Goal: Information Seeking & Learning: Learn about a topic

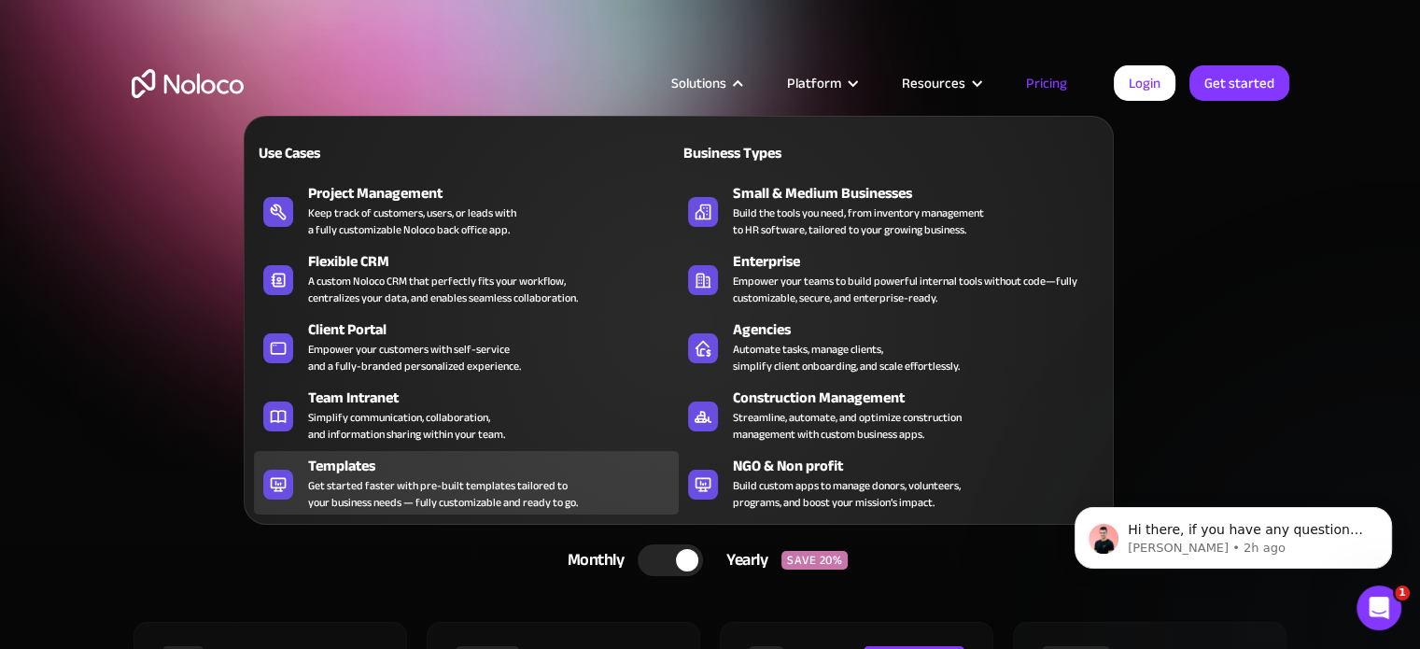
click at [385, 477] on div "Get started faster with pre-built templates tailored to your business needs — f…" at bounding box center [443, 494] width 270 height 34
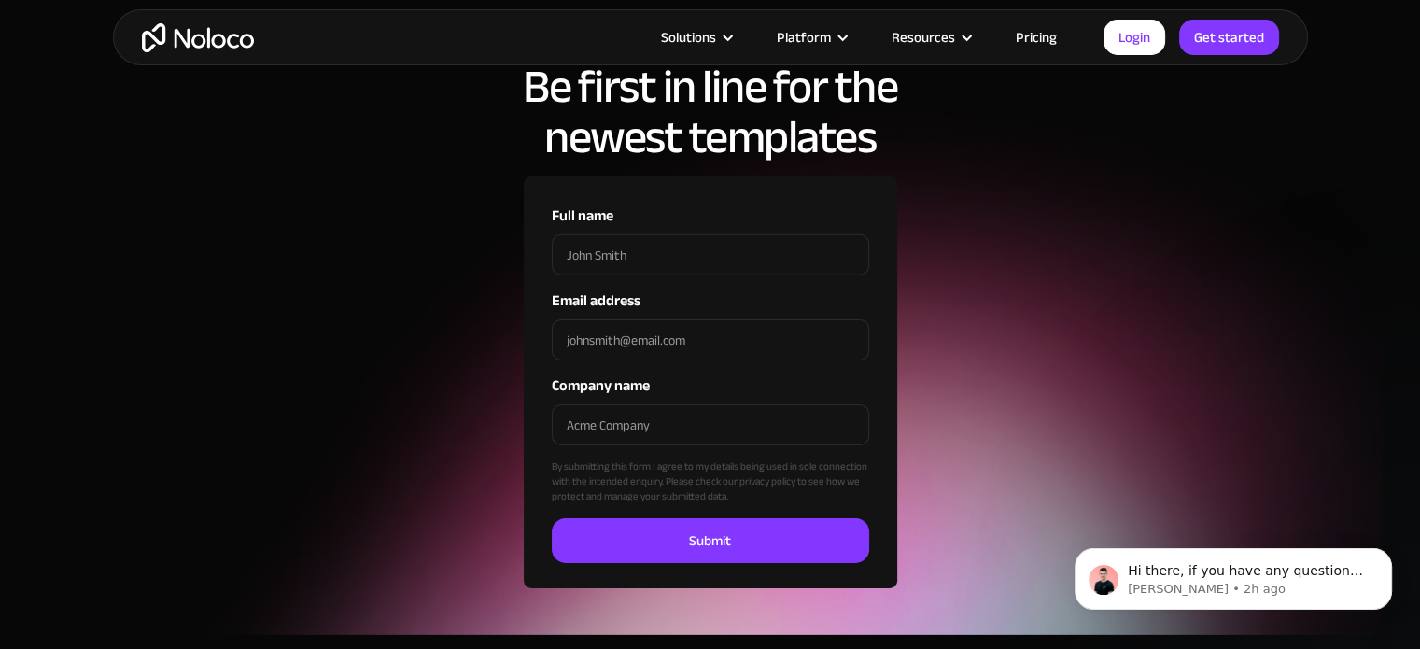
scroll to position [5950, 0]
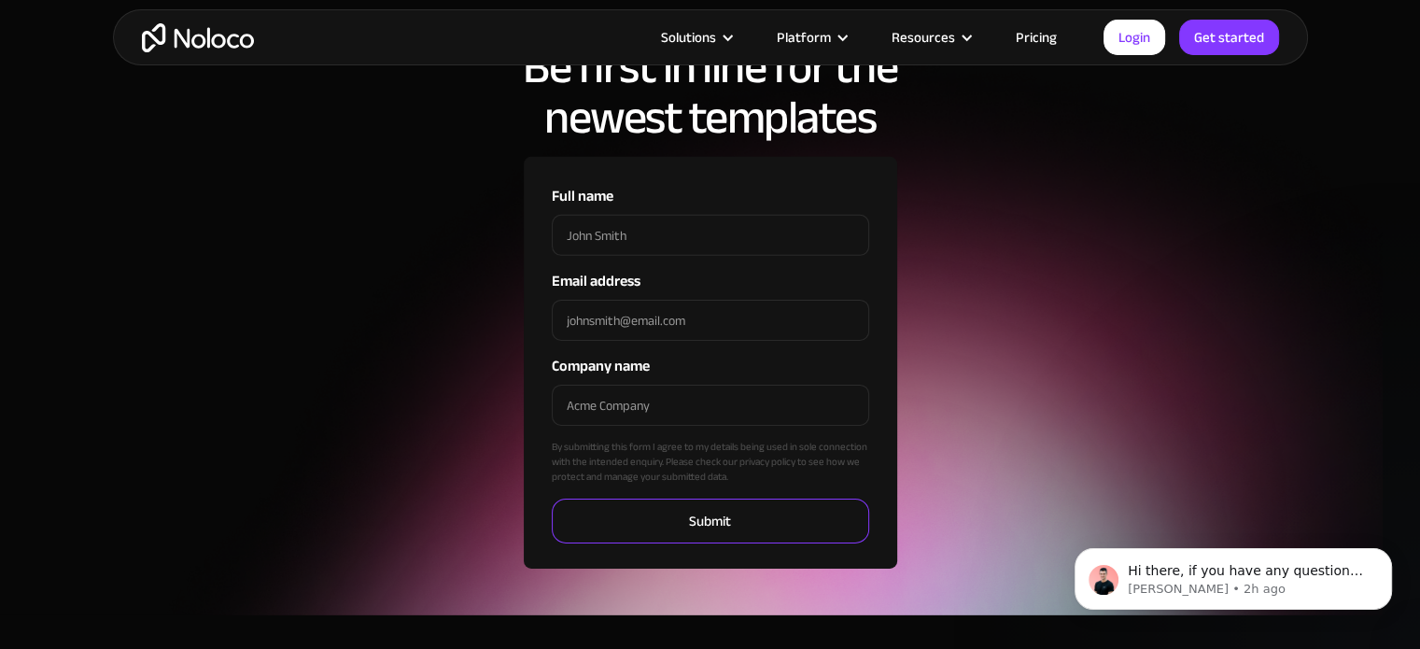
click at [686, 522] on input "Submit" at bounding box center [710, 520] width 317 height 45
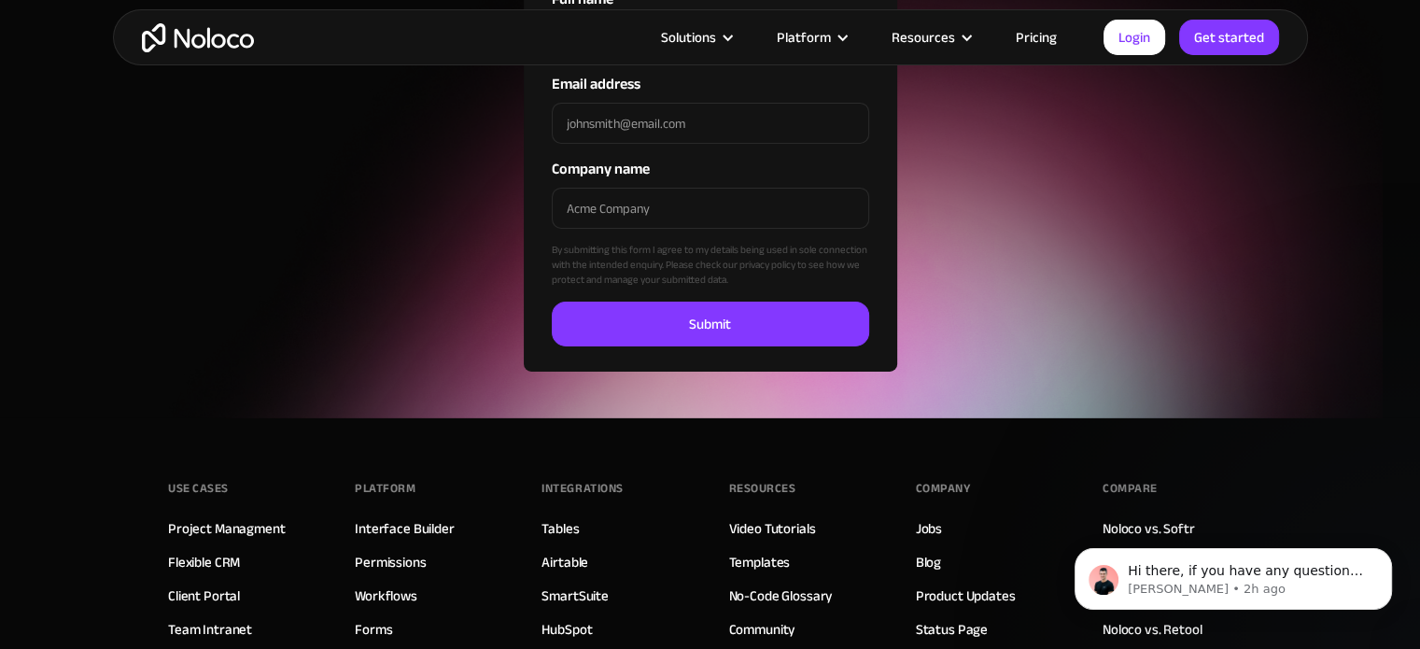
scroll to position [6171, 0]
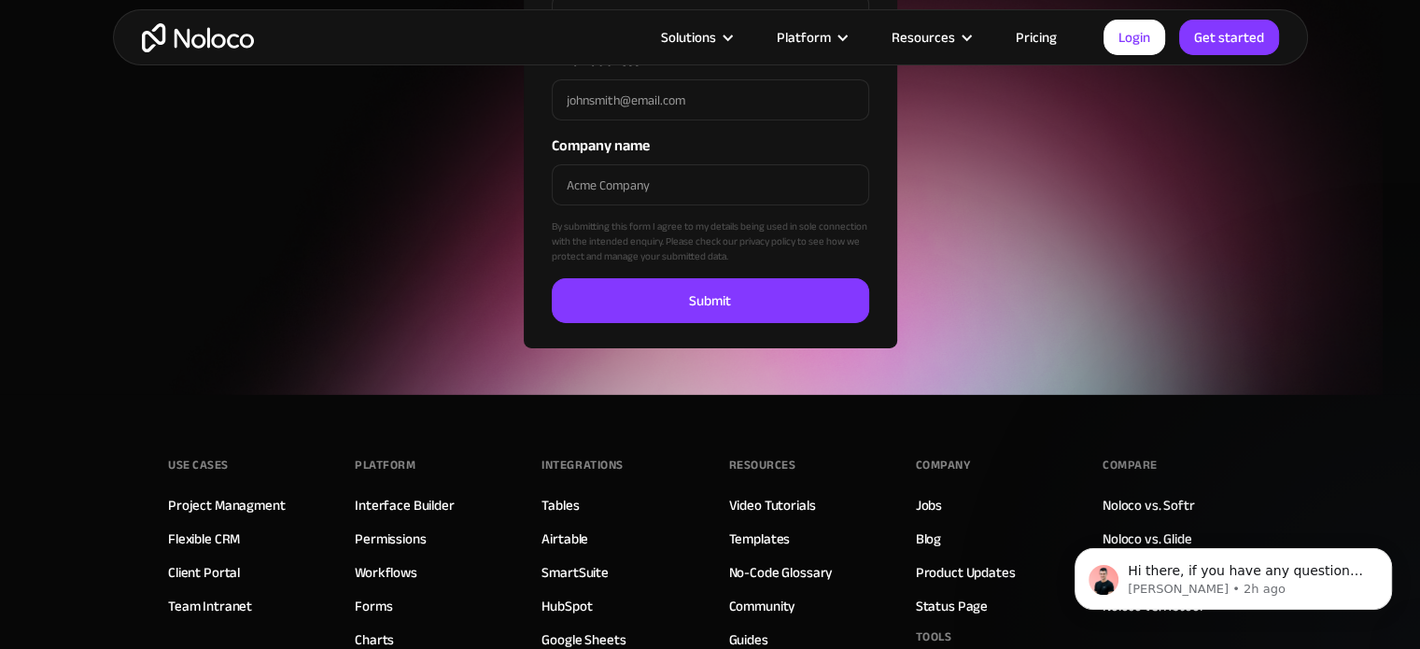
click at [928, 261] on div "Full name Email address Company name By submitting this form I agree to my deta…" at bounding box center [710, 143] width 1195 height 412
drag, startPoint x: 928, startPoint y: 261, endPoint x: 300, endPoint y: 290, distance: 628.8
click at [300, 290] on div "Full name Email address Company name By submitting this form I agree to my deta…" at bounding box center [710, 143] width 1195 height 412
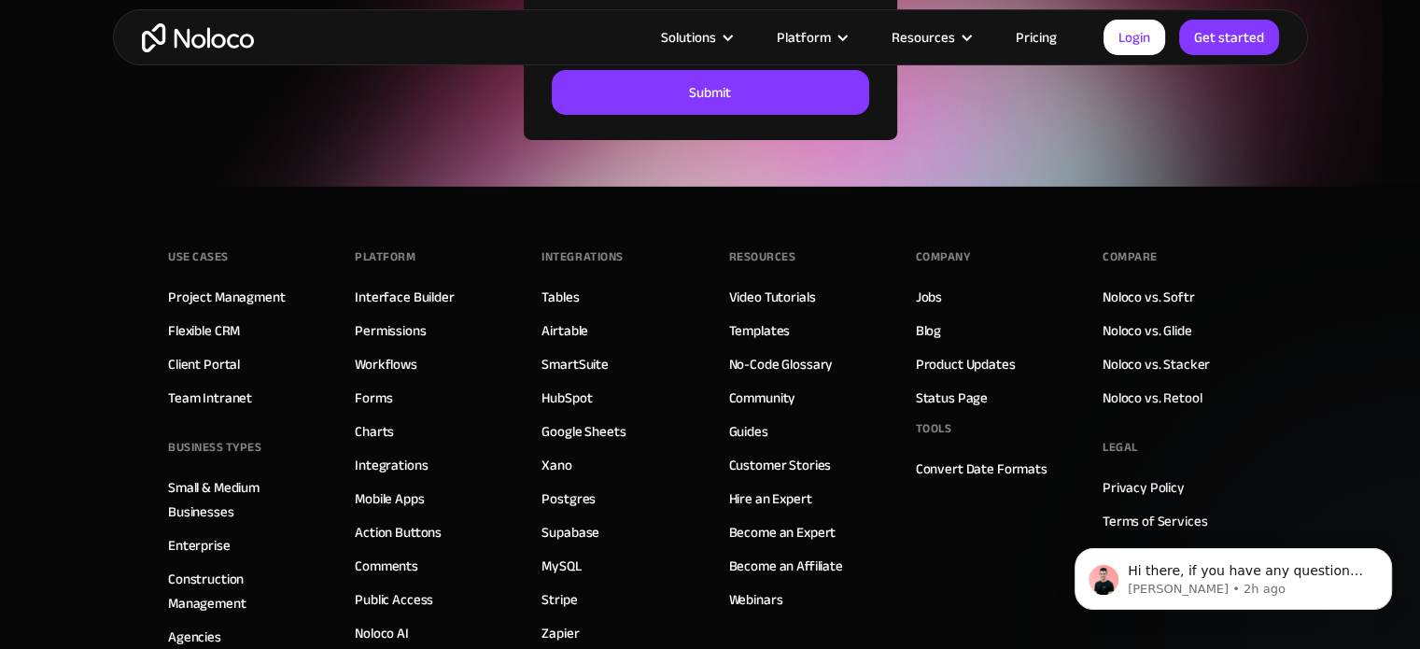
scroll to position [6386, 0]
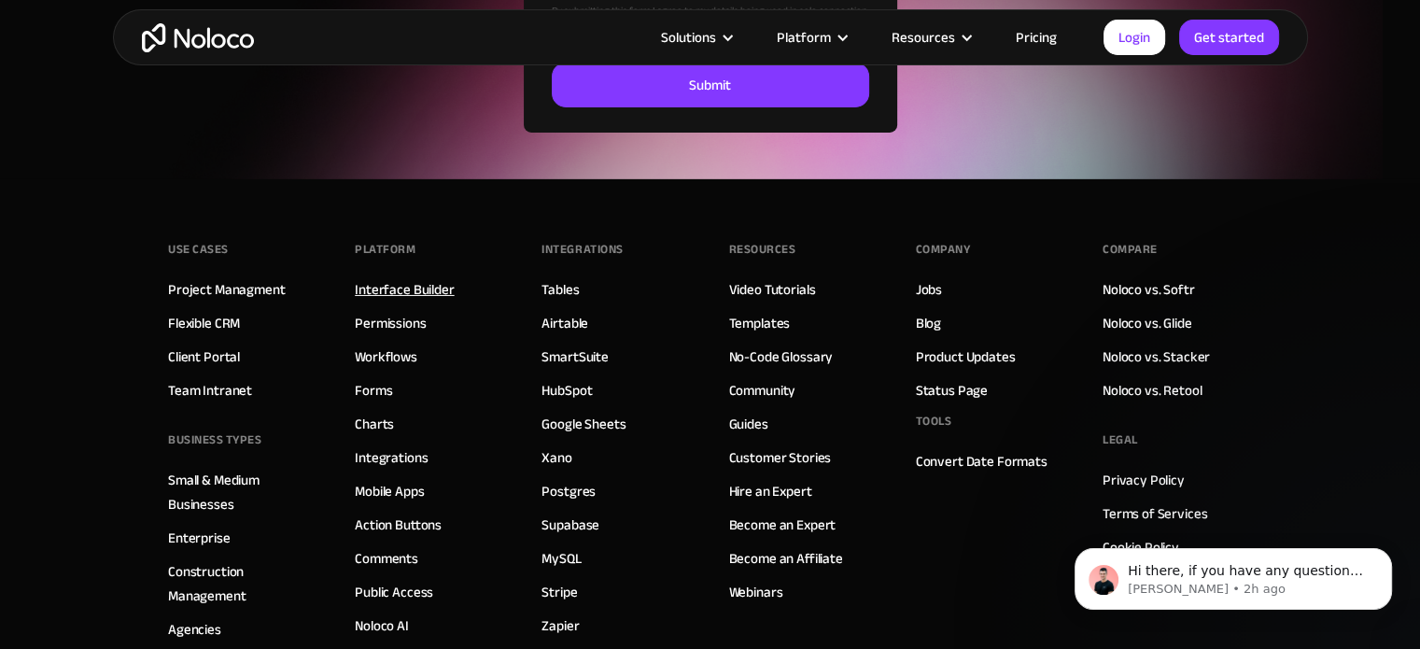
click at [399, 291] on link "Interface Builder" at bounding box center [404, 289] width 99 height 24
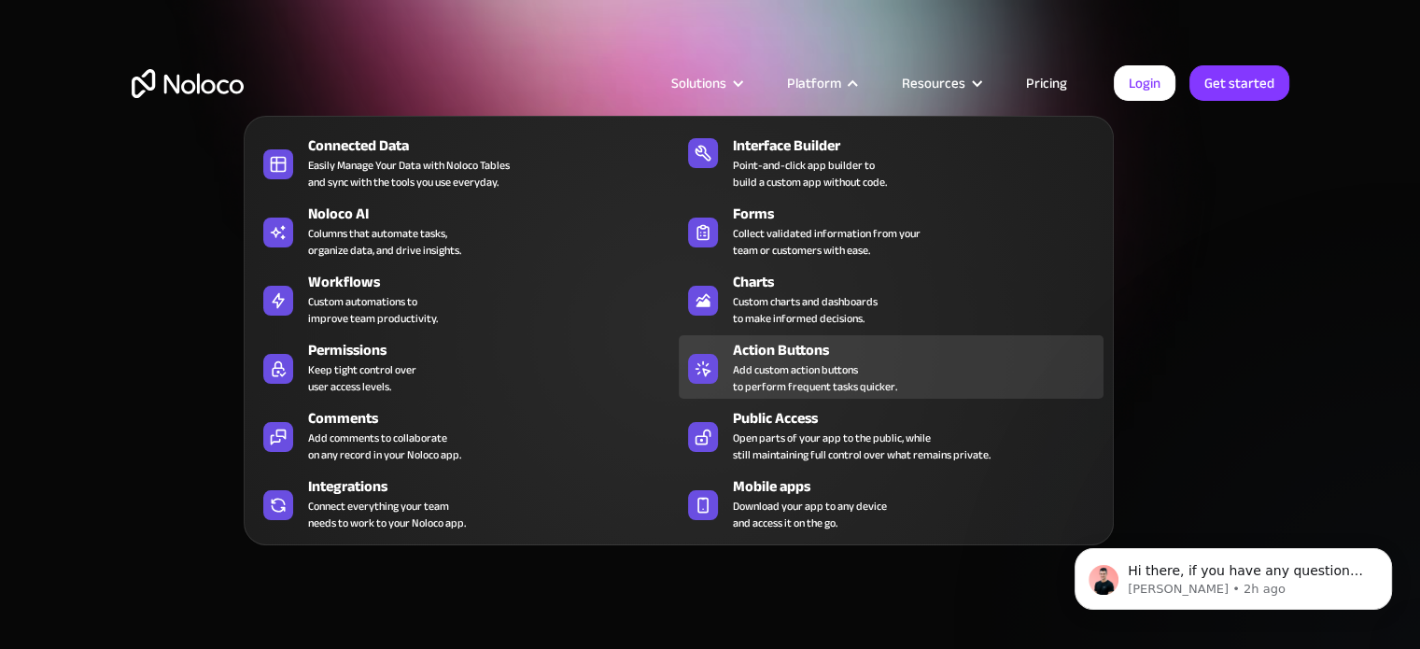
click at [810, 384] on div "Add custom action buttons to perform frequent tasks quicker." at bounding box center [815, 378] width 164 height 34
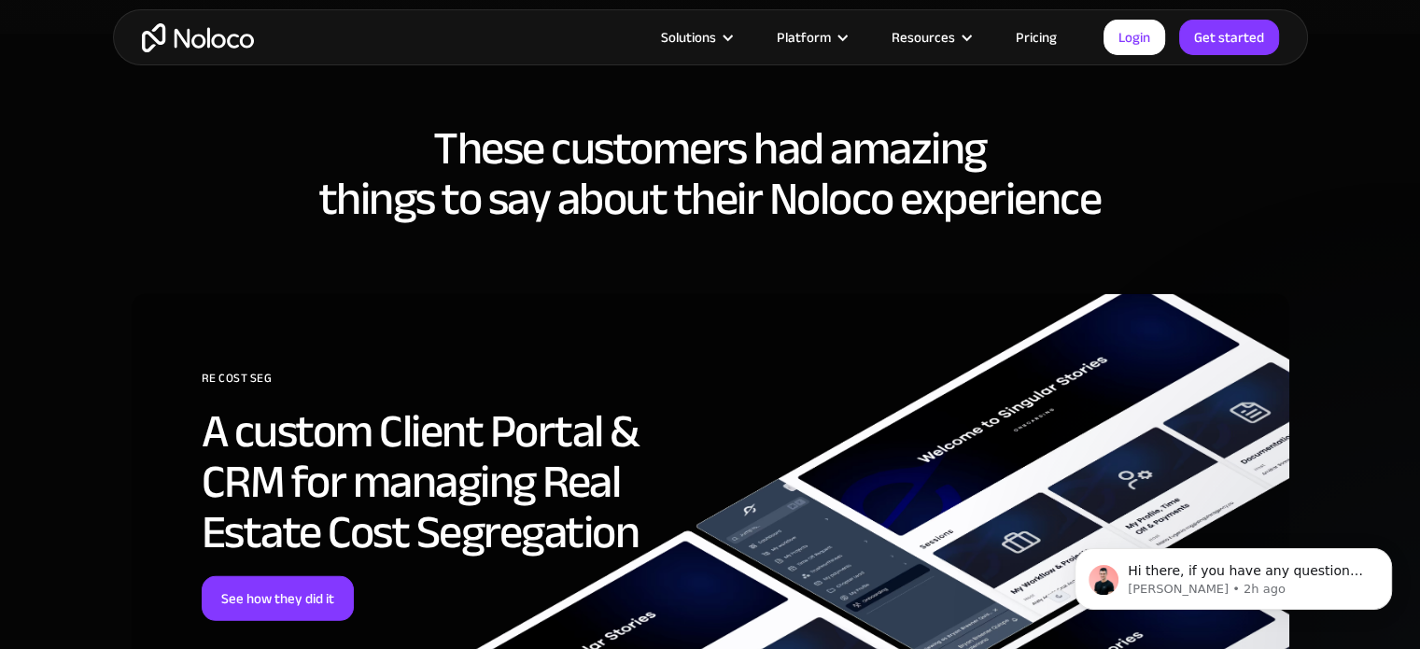
scroll to position [4902, 0]
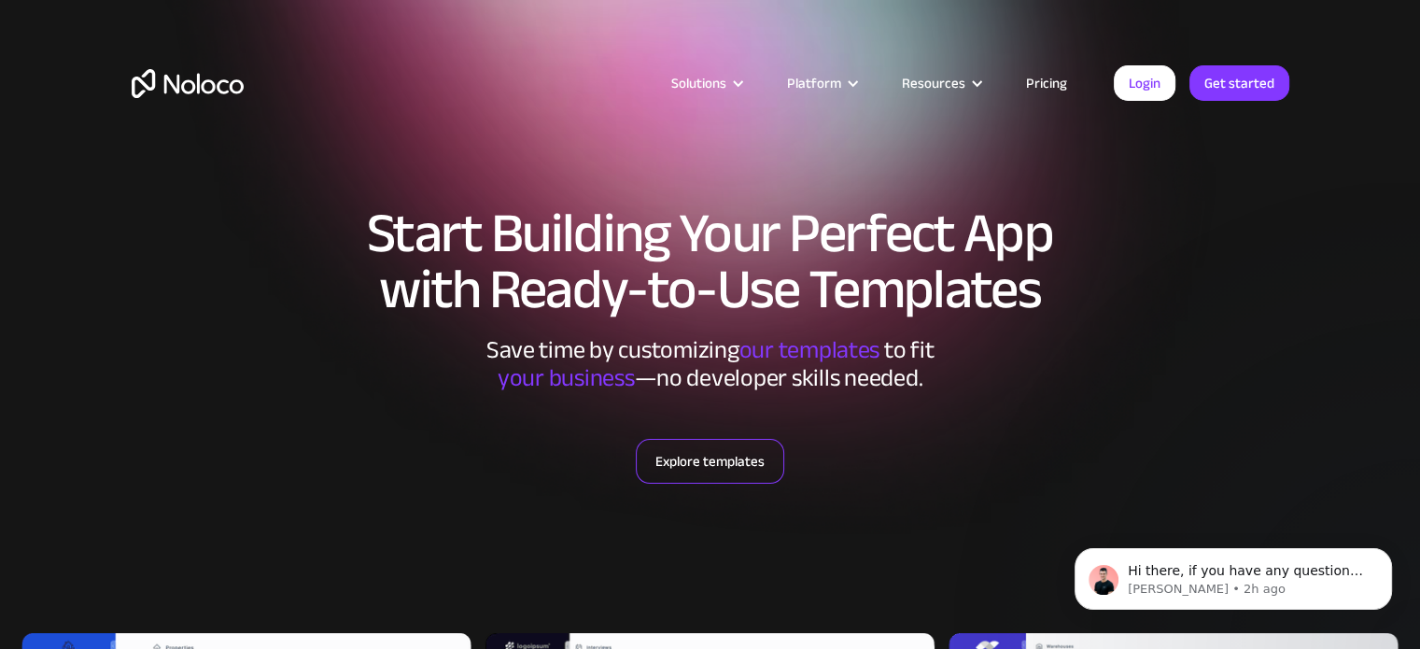
click at [690, 462] on link "Explore templates" at bounding box center [710, 461] width 148 height 45
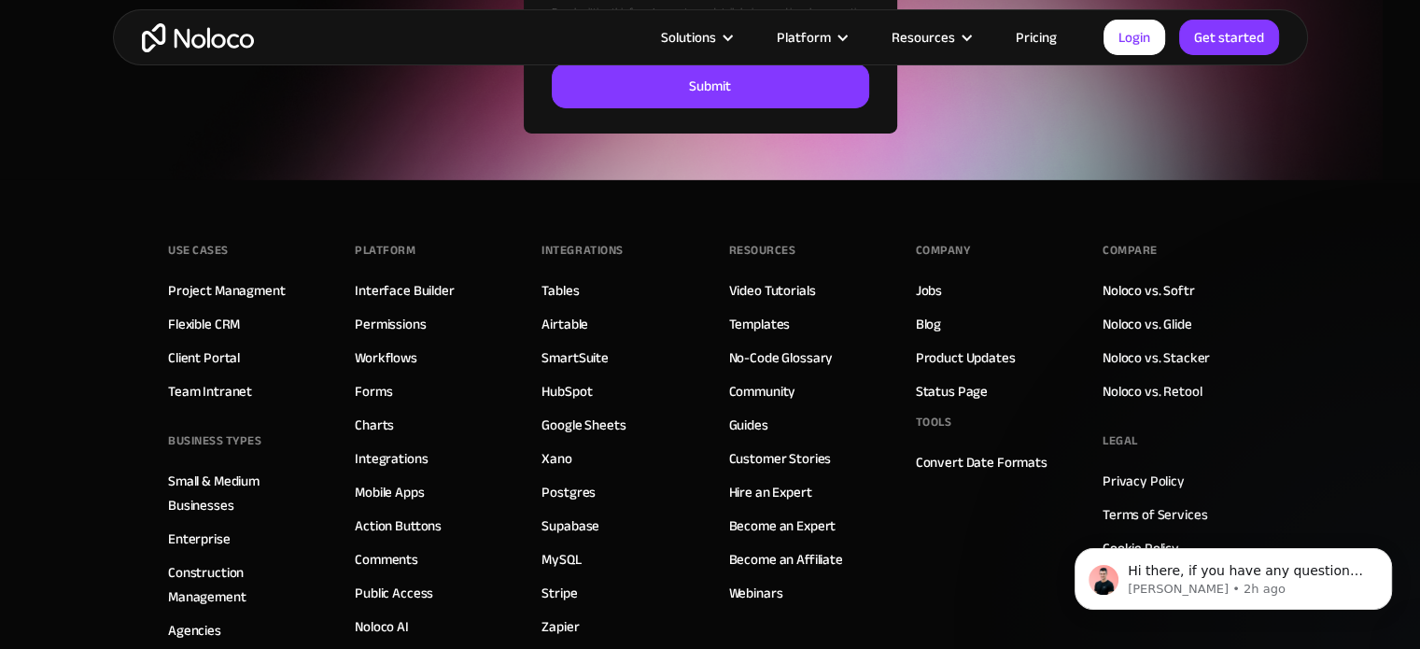
scroll to position [6720, 0]
